Goal: Information Seeking & Learning: Learn about a topic

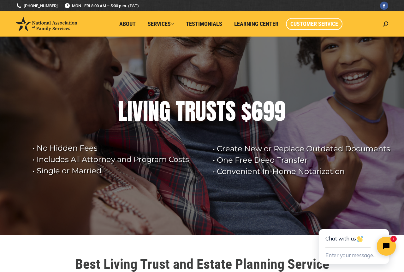
click at [301, 20] on link "Customer Service" at bounding box center [314, 24] width 56 height 12
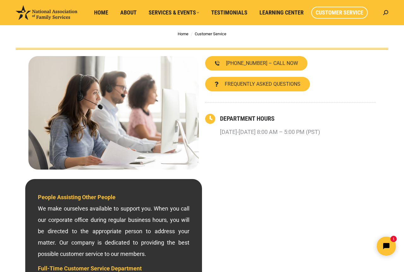
scroll to position [35, 0]
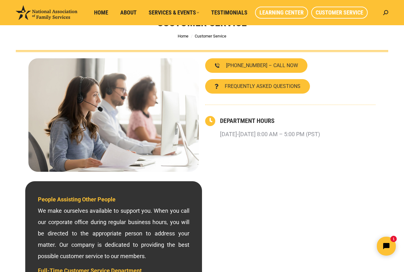
click at [275, 12] on span "Learning Center" at bounding box center [281, 12] width 44 height 7
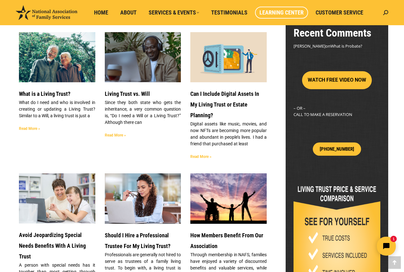
scroll to position [189, 0]
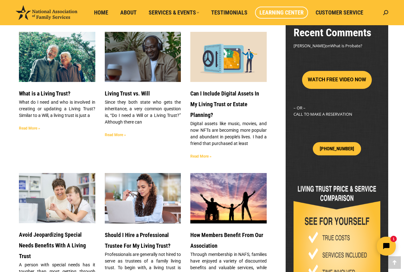
drag, startPoint x: 16, startPoint y: 160, endPoint x: 24, endPoint y: 159, distance: 7.6
click at [16, 160] on div "Living Trust Cost & Service Comparison Let’s compare living trust services. Fro…" at bounding box center [143, 245] width 254 height 695
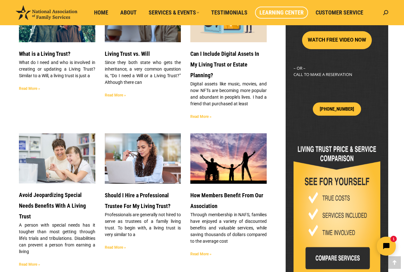
scroll to position [229, 0]
